Goal: Task Accomplishment & Management: Manage account settings

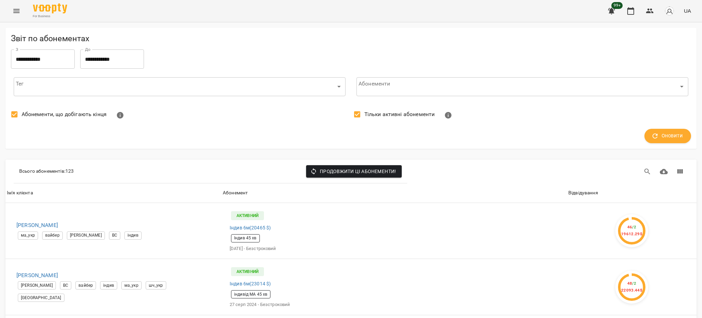
click at [19, 12] on icon "Menu" at bounding box center [16, 11] width 6 height 4
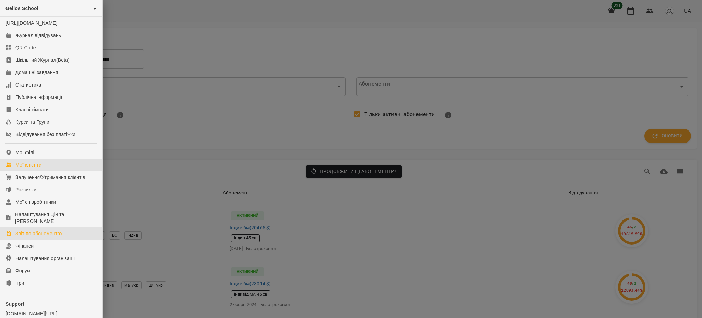
click at [34, 168] on div "Мої клієнти" at bounding box center [28, 164] width 26 height 7
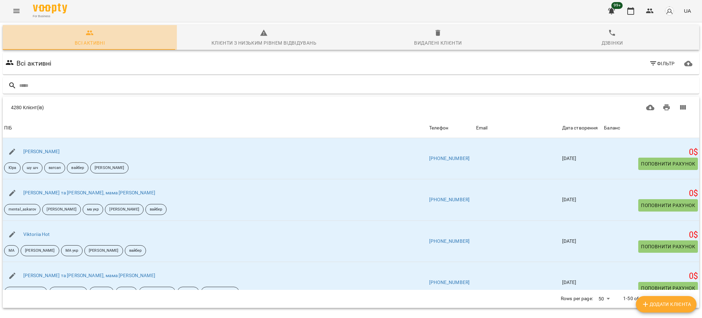
click at [99, 42] on div "Всі активні" at bounding box center [90, 43] width 30 height 8
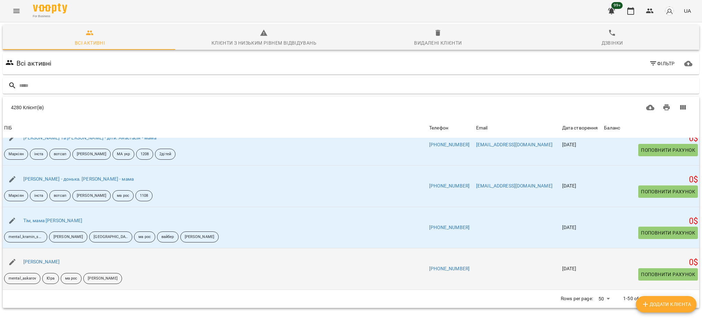
scroll to position [30, 0]
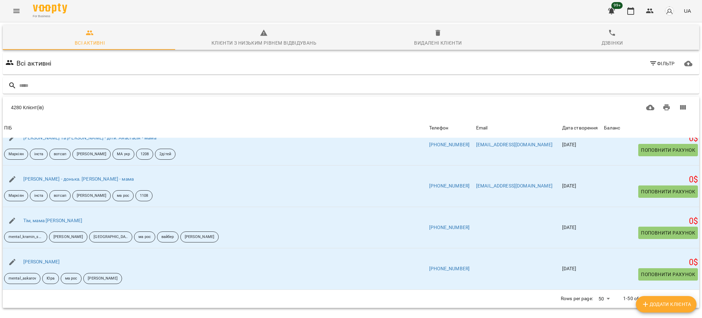
click at [600, 268] on body "For Business 99+ UA Всі активні Клієнти з низьким рівнем відвідувань Видалені к…" at bounding box center [351, 179] width 702 height 358
click at [602, 306] on li "Всі" at bounding box center [600, 303] width 20 height 12
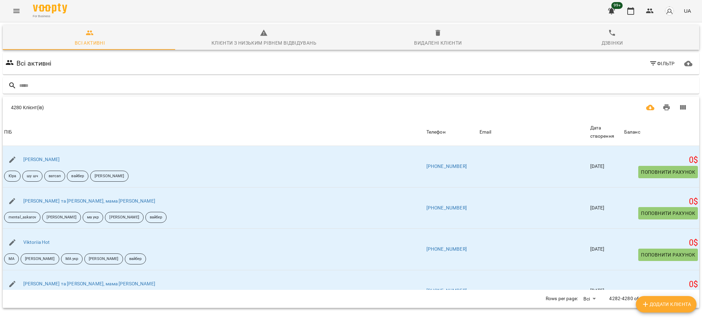
click at [646, 105] on icon "Завантажити CSV" at bounding box center [650, 107] width 8 height 5
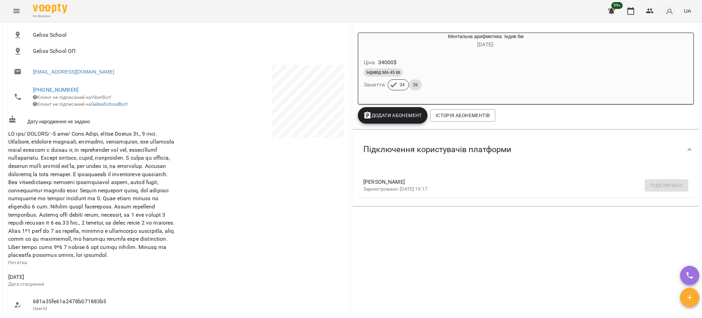
scroll to position [137, 0]
